Goal: Task Accomplishment & Management: Use online tool/utility

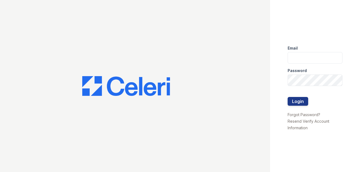
type input "acekay@lonicerapartners.com"
click at [300, 101] on button "Login" at bounding box center [297, 101] width 21 height 9
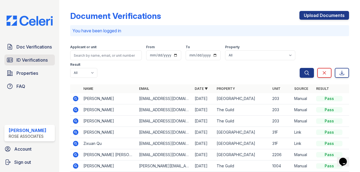
click at [41, 64] on link "ID Verifications" at bounding box center [29, 59] width 50 height 11
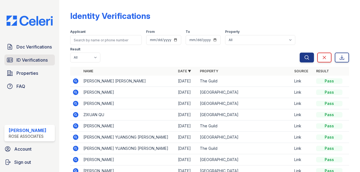
click at [36, 64] on link "ID Verifications" at bounding box center [29, 59] width 50 height 11
click at [54, 58] on link "ID Verifications" at bounding box center [29, 59] width 50 height 11
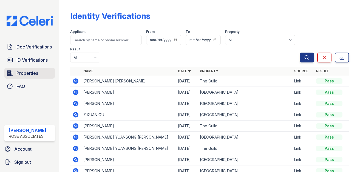
click at [32, 74] on span "Properties" at bounding box center [27, 73] width 22 height 7
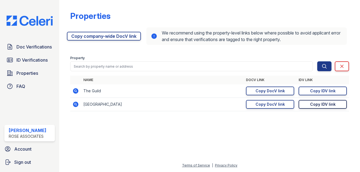
click at [313, 104] on div "Copy IDV link" at bounding box center [322, 104] width 25 height 5
